Goal: Answer question/provide support

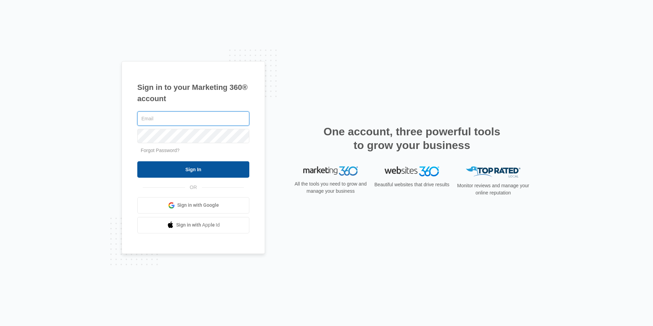
type input "[EMAIL_ADDRESS][DOMAIN_NAME]"
click at [189, 170] on input "Sign In" at bounding box center [193, 169] width 112 height 16
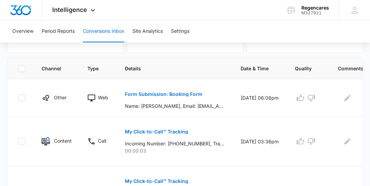
scroll to position [137, 0]
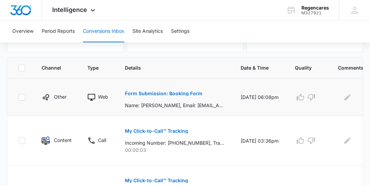
click at [264, 107] on td "[DATE] 06:08pm" at bounding box center [260, 98] width 54 height 38
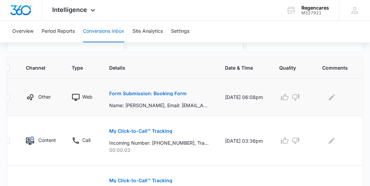
scroll to position [0, 21]
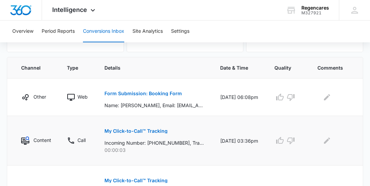
click at [133, 131] on p "My Click-to-Call™ Tracking" at bounding box center [136, 131] width 63 height 5
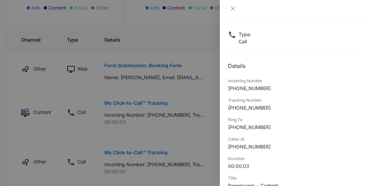
scroll to position [156, 0]
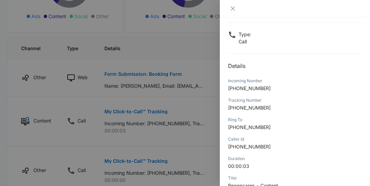
click at [201, 46] on div at bounding box center [185, 93] width 370 height 186
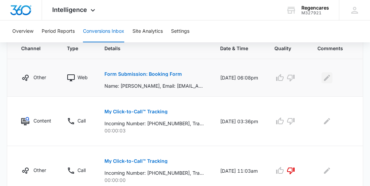
click at [327, 77] on icon "Edit Comments" at bounding box center [327, 77] width 6 height 6
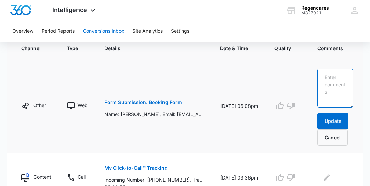
click at [320, 73] on textarea at bounding box center [336, 88] width 36 height 39
click at [337, 103] on textarea "called and could not leave a message and I also s" at bounding box center [336, 88] width 36 height 39
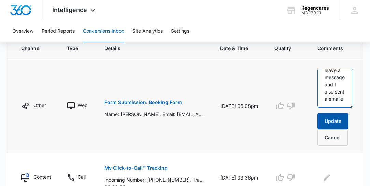
type textarea "called and could not leave a message and I also sent a emaile"
click at [334, 122] on button "Update" at bounding box center [333, 121] width 31 height 16
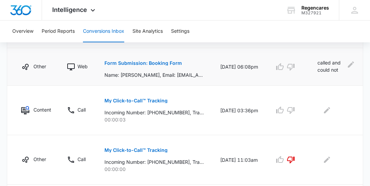
scroll to position [187, 0]
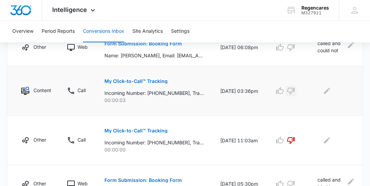
click at [289, 90] on icon "button" at bounding box center [291, 91] width 8 height 8
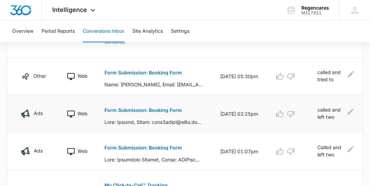
scroll to position [304, 0]
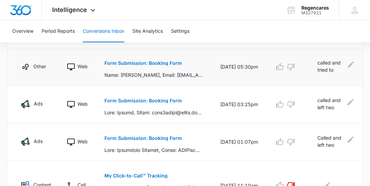
click at [337, 71] on p "called and tried to leave a message and mail was full. so, I sent a email" at bounding box center [331, 66] width 27 height 15
click at [349, 65] on icon "Edit Comments" at bounding box center [351, 65] width 6 height 6
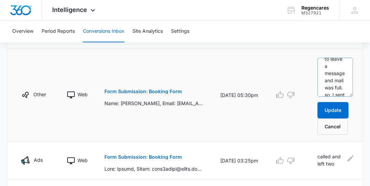
scroll to position [31, 0]
click at [339, 70] on textarea "called and tried to leave a message and mail was full. so, I sent a email" at bounding box center [336, 77] width 36 height 39
click at [326, 64] on textarea "called and tried to leave a message and voicemail was full. so, I sent an email" at bounding box center [336, 77] width 36 height 39
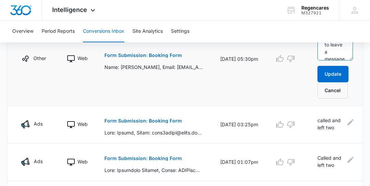
scroll to position [343, 0]
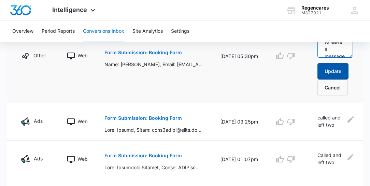
type textarea "Called and tried to leave a message and voicemail was full. so, I sent an email"
click at [339, 68] on button "Update" at bounding box center [333, 71] width 31 height 16
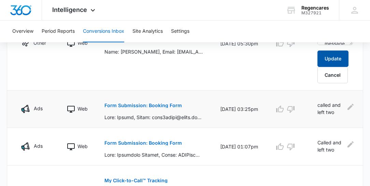
scroll to position [362, 0]
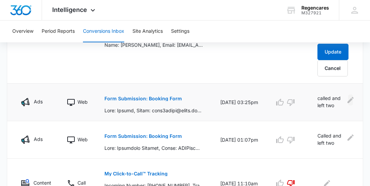
click at [349, 98] on icon "Edit Comments" at bounding box center [351, 100] width 6 height 6
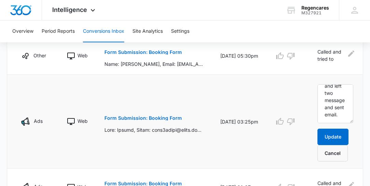
scroll to position [21, 0]
click at [152, 117] on p "Form Submission: Booking Form" at bounding box center [144, 118] width 78 height 5
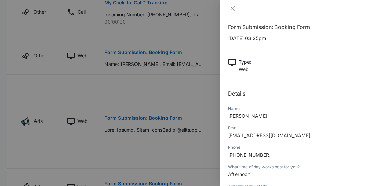
scroll to position [0, 0]
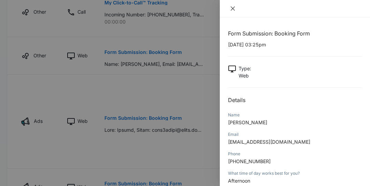
drag, startPoint x: 234, startPoint y: 8, endPoint x: 220, endPoint y: 6, distance: 13.8
click at [234, 8] on icon "close" at bounding box center [232, 8] width 5 height 5
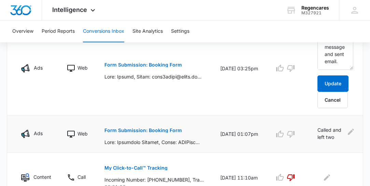
scroll to position [373, 0]
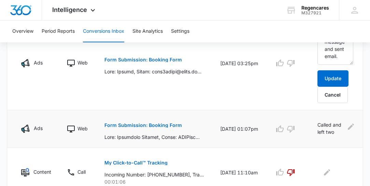
click at [324, 128] on p "Called and left two message and sent email." at bounding box center [331, 128] width 27 height 15
click at [350, 124] on icon "Edit Comments" at bounding box center [351, 127] width 6 height 6
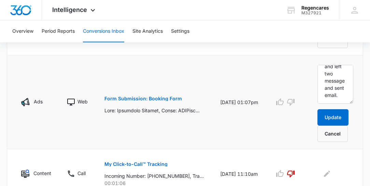
scroll to position [432, 0]
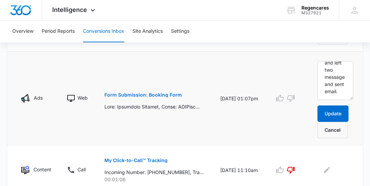
click at [152, 93] on p "Form Submission: Booking Form" at bounding box center [144, 95] width 78 height 5
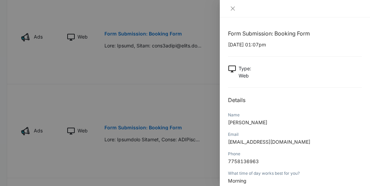
scroll to position [393, 0]
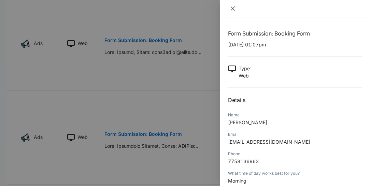
click at [233, 8] on icon "close" at bounding box center [233, 8] width 4 height 4
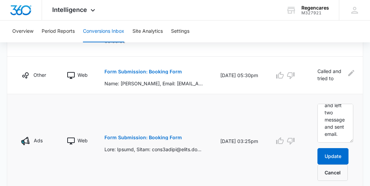
scroll to position [275, 0]
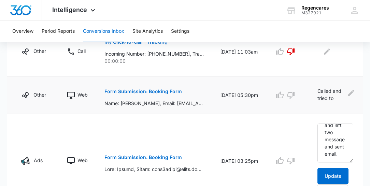
click at [161, 92] on p "Form Submission: Booking Form" at bounding box center [144, 91] width 78 height 5
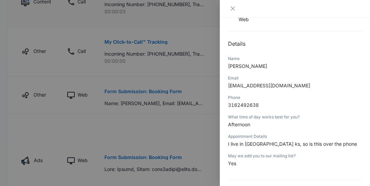
scroll to position [58, 0]
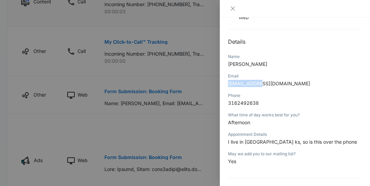
click at [336, 145] on div "Form Submission: Booking Form [DATE] 05:30pm Type : Web Details Name [PERSON_NA…" at bounding box center [295, 91] width 134 height 241
click at [362, 11] on div at bounding box center [295, 8] width 134 height 6
click at [232, 9] on icon "close" at bounding box center [232, 8] width 5 height 5
